Goal: Task Accomplishment & Management: Use online tool/utility

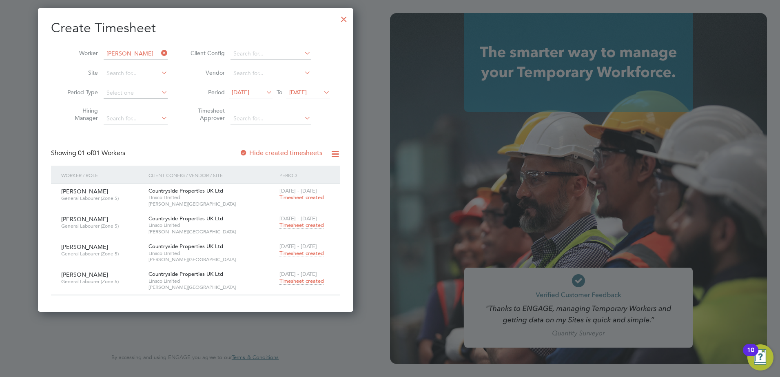
scroll to position [304, 316]
click at [309, 280] on span "Timesheet created" at bounding box center [302, 280] width 44 height 7
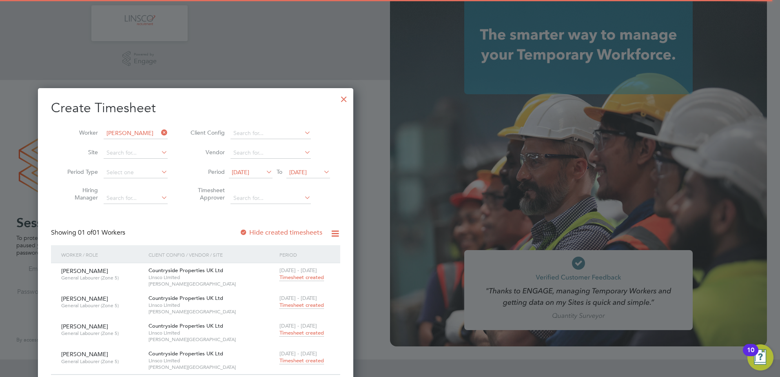
scroll to position [31, 0]
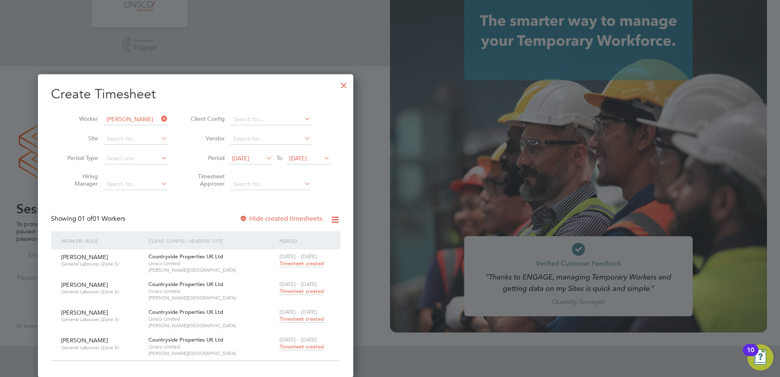
click at [295, 346] on span "Timesheet created" at bounding box center [302, 346] width 44 height 7
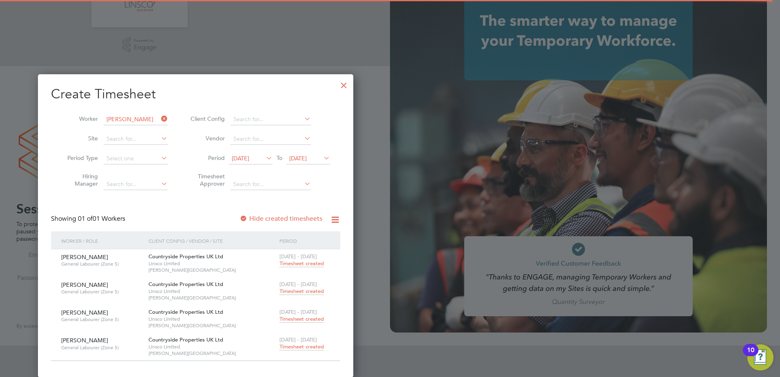
scroll to position [0, 0]
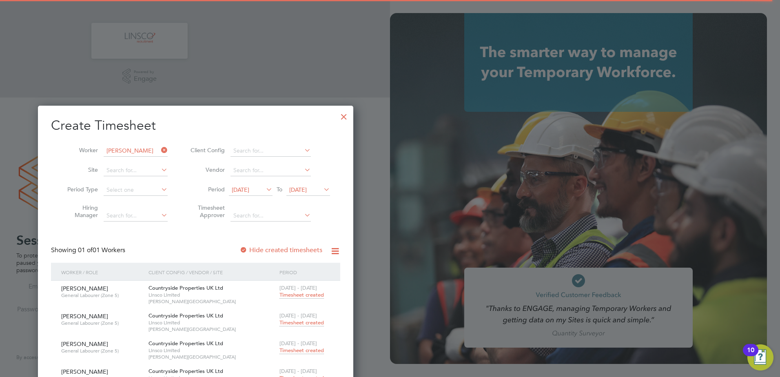
click at [347, 114] on div at bounding box center [344, 114] width 15 height 15
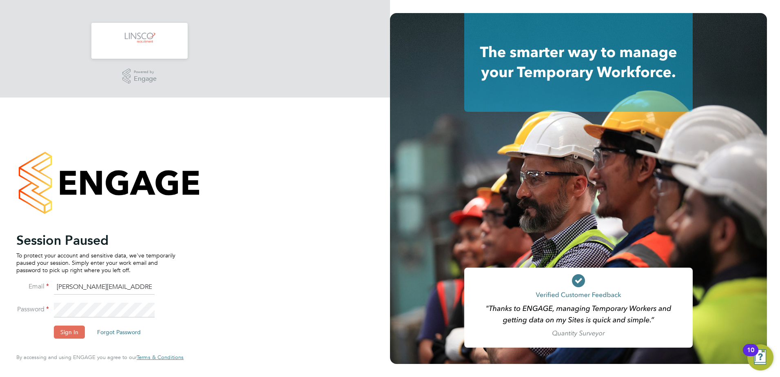
click at [53, 335] on li "Sign In Forgot Password" at bounding box center [95, 336] width 159 height 21
click at [57, 333] on button "Sign In" at bounding box center [69, 332] width 31 height 13
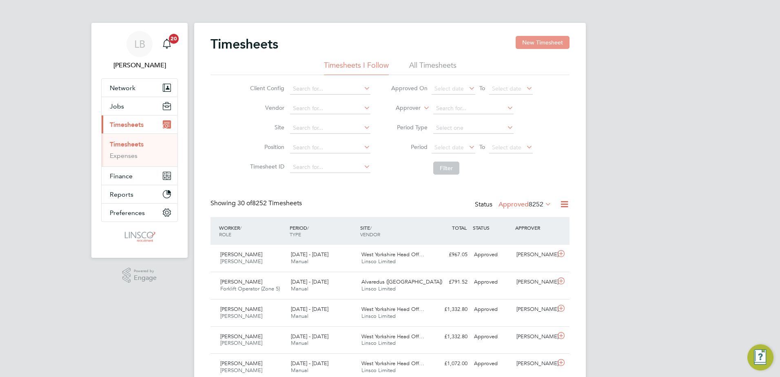
click at [528, 49] on button "New Timesheet" at bounding box center [543, 42] width 54 height 13
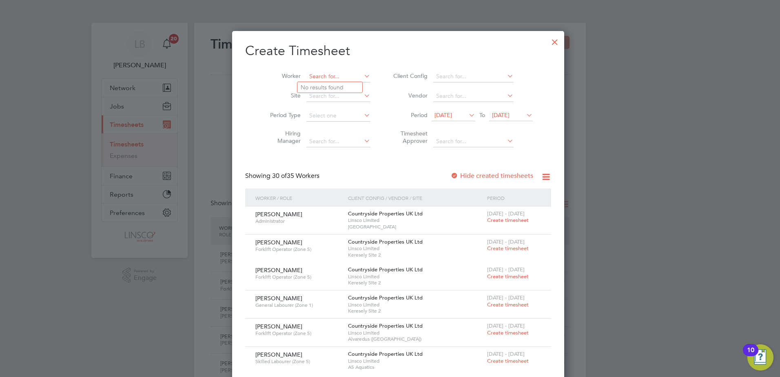
click at [329, 76] on input at bounding box center [338, 76] width 64 height 11
click at [350, 89] on b "Young" at bounding box center [358, 87] width 17 height 7
type input "[PERSON_NAME]"
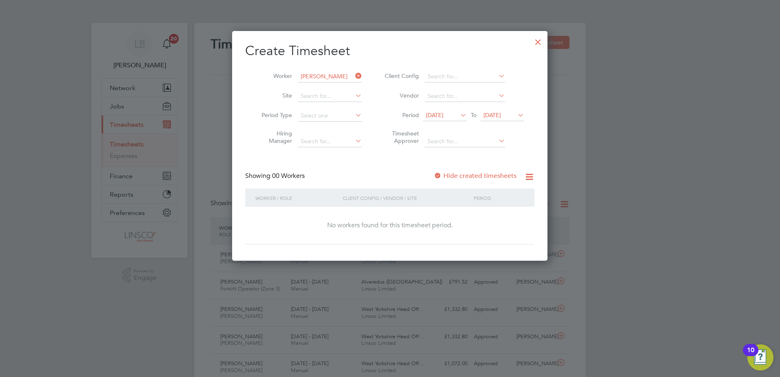
click at [476, 172] on label "Hide created timesheets" at bounding box center [475, 176] width 83 height 8
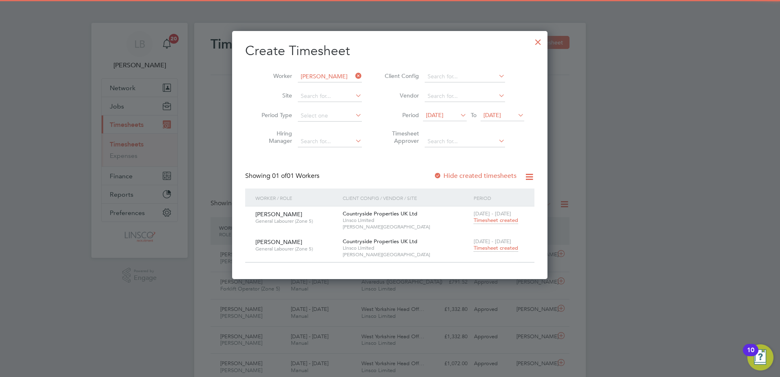
click at [495, 222] on span "Timesheet created" at bounding box center [496, 220] width 44 height 7
